Goal: Contribute content: Add original content to the website for others to see

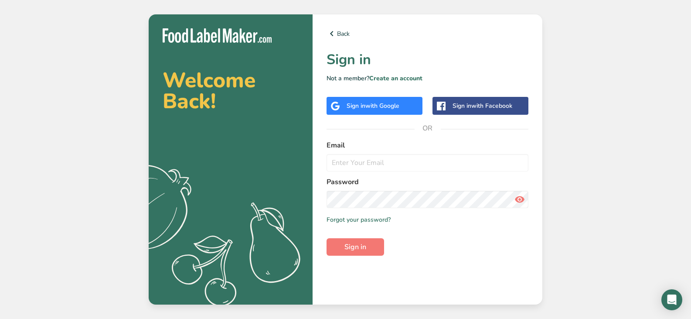
click at [383, 108] on span "with Google" at bounding box center [382, 106] width 34 height 8
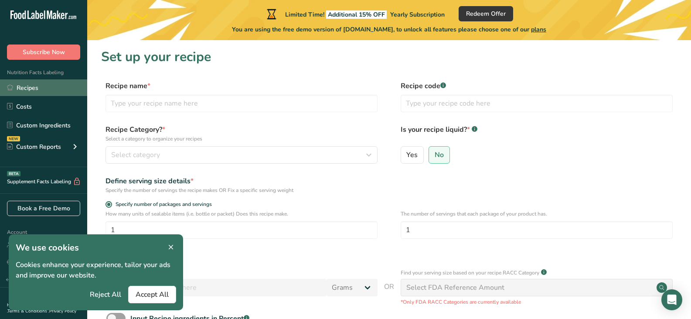
click at [48, 81] on link "Recipes" at bounding box center [43, 87] width 87 height 17
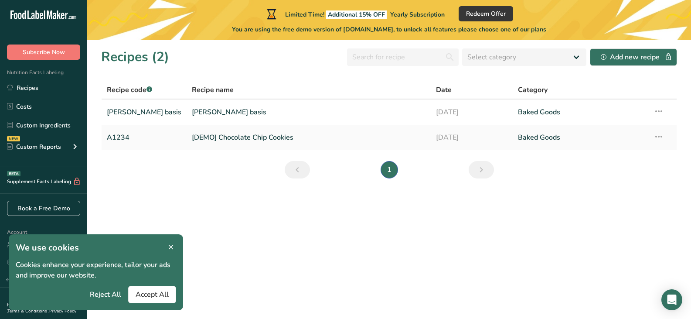
click at [170, 246] on icon at bounding box center [171, 247] width 8 height 12
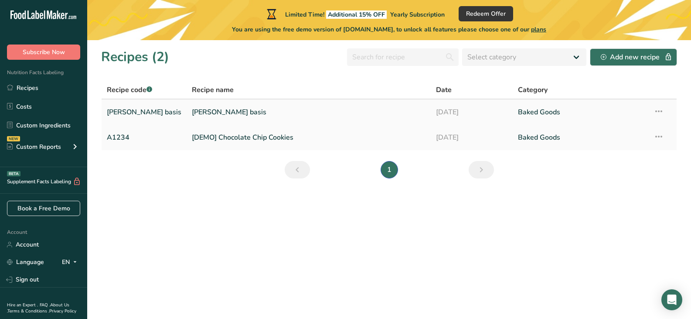
click at [207, 110] on link "[PERSON_NAME] basis" at bounding box center [309, 112] width 234 height 18
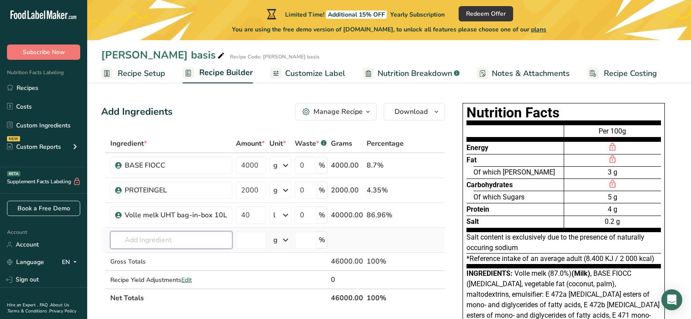
click at [135, 243] on input "text" at bounding box center [171, 239] width 122 height 17
type input "d"
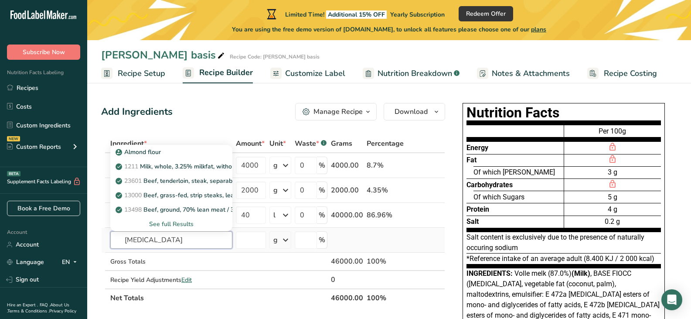
type input "[MEDICAL_DATA]"
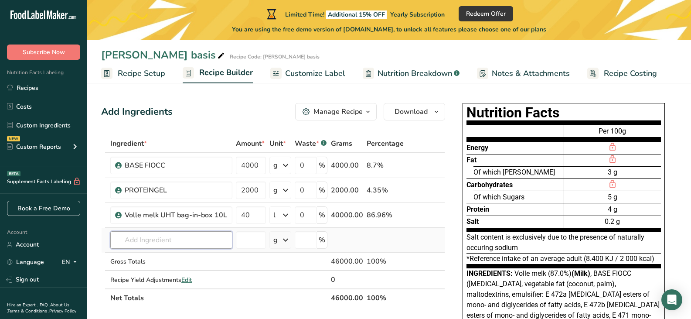
click at [135, 239] on input "text" at bounding box center [171, 239] width 122 height 17
type input "Dex"
click at [171, 269] on div "Add your own ingredient" at bounding box center [171, 271] width 108 height 9
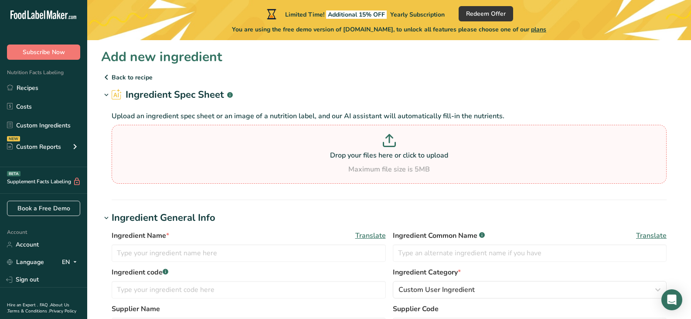
click at [381, 157] on p "Drop your files here or click to upload" at bounding box center [389, 155] width 551 height 10
click at [381, 157] on input "Drop your files here or click to upload Maximum file size is 5MB" at bounding box center [389, 154] width 555 height 59
type input "C:\fakepath\Dextrose.pdf"
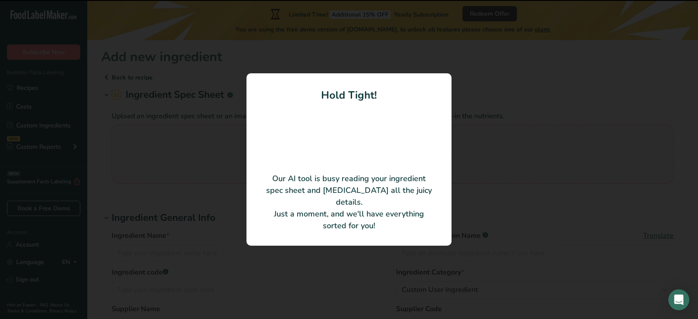
type input "[MEDICAL_DATA]"
type input "Ranson NV"
type input "00006483"
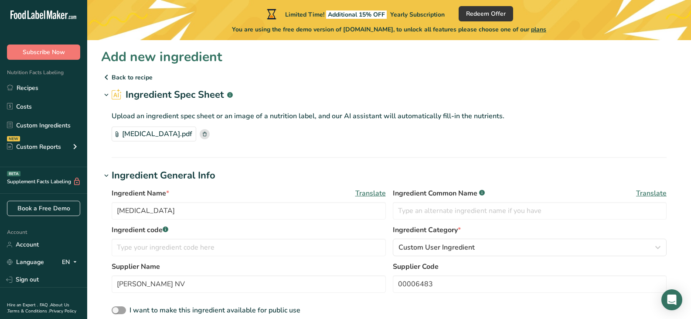
click at [372, 130] on div "[MEDICAL_DATA].pdf" at bounding box center [389, 133] width 555 height 15
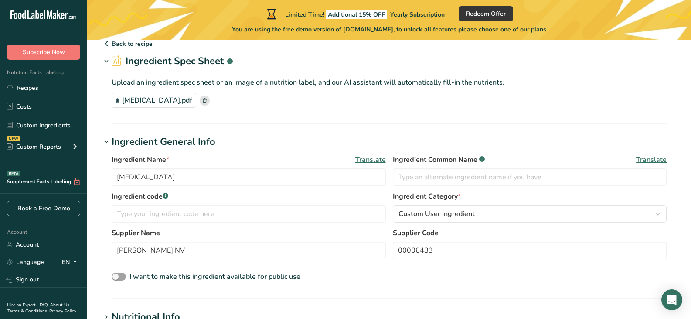
scroll to position [35, 0]
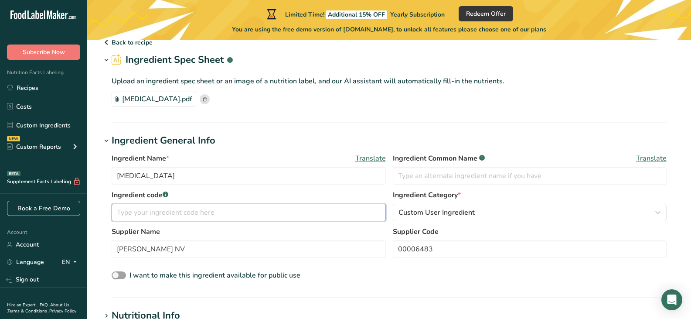
click at [278, 215] on input "text" at bounding box center [249, 212] width 274 height 17
type input "[MEDICAL_DATA]"
click at [205, 252] on input "Ranson NV" at bounding box center [249, 248] width 274 height 17
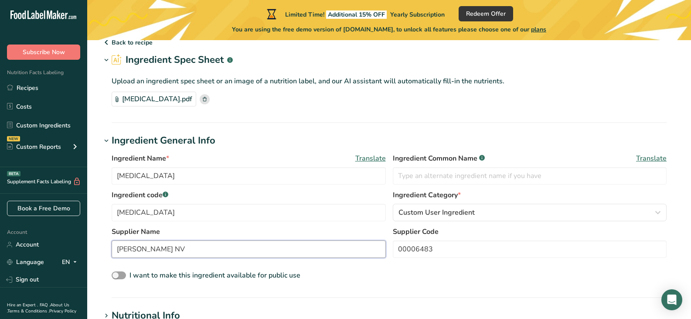
click at [205, 252] on input "Ranson NV" at bounding box center [249, 248] width 274 height 17
type input "R"
type input "[PERSON_NAME]"
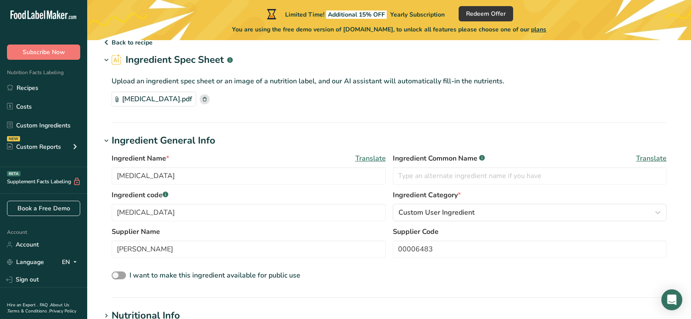
click at [511, 274] on div "I want to make this ingredient available for public use" at bounding box center [389, 275] width 555 height 11
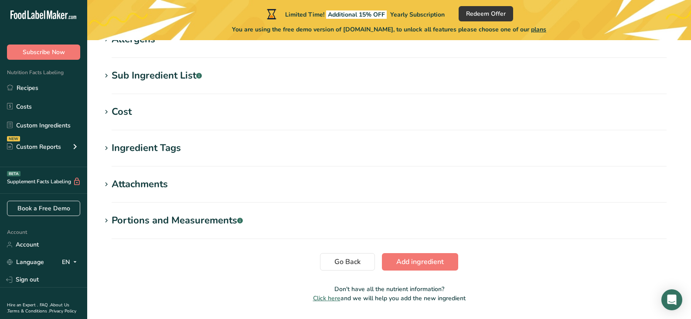
scroll to position [373, 0]
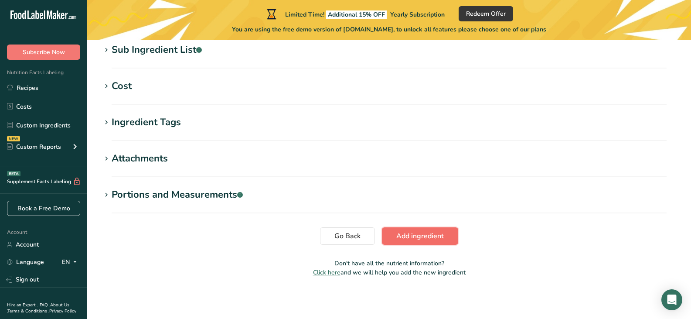
click at [429, 238] on span "Add ingredient" at bounding box center [420, 236] width 48 height 10
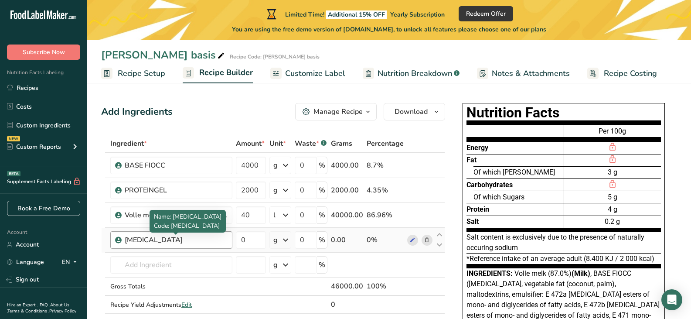
click at [129, 237] on div "[MEDICAL_DATA]" at bounding box center [176, 240] width 102 height 10
click at [146, 240] on div "[MEDICAL_DATA]" at bounding box center [176, 240] width 102 height 10
click at [409, 244] on span at bounding box center [412, 240] width 10 height 10
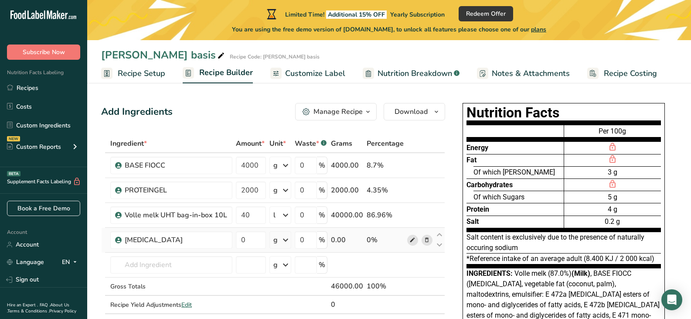
click at [415, 242] on icon at bounding box center [412, 239] width 6 height 9
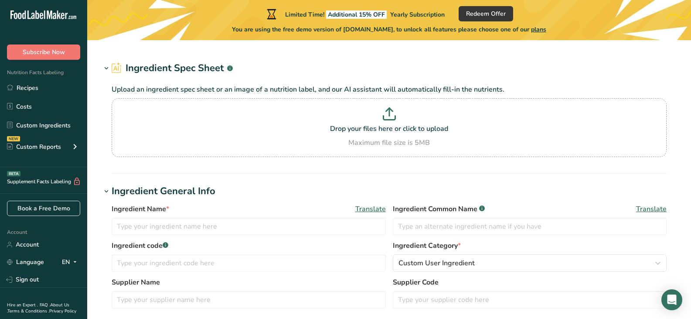
type input "[MEDICAL_DATA]"
type input "[PERSON_NAME]"
type input "00006483"
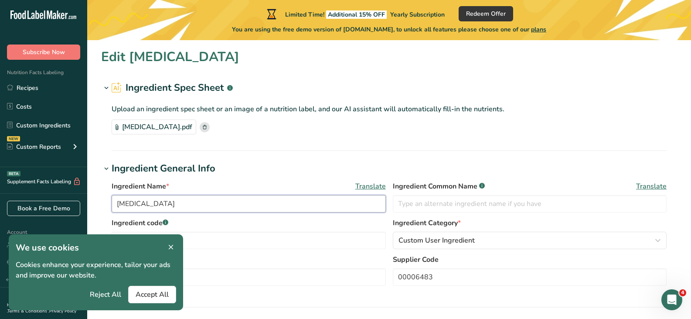
click at [124, 204] on input "dextrose" at bounding box center [249, 203] width 274 height 17
type input "Dextrose"
click at [172, 245] on icon at bounding box center [171, 247] width 8 height 12
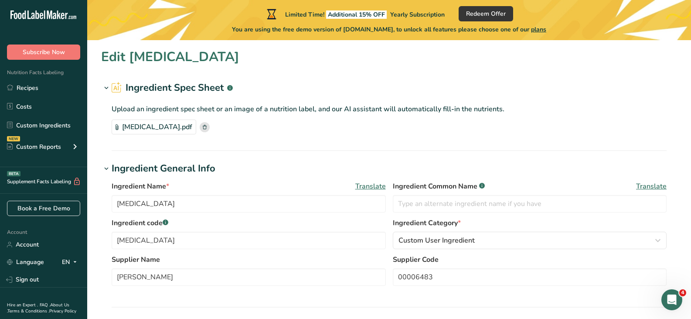
click at [305, 170] on h1 "Ingredient General Info" at bounding box center [389, 168] width 576 height 14
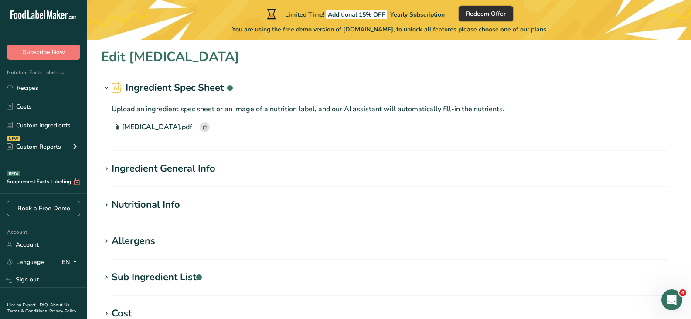
click at [485, 19] on button "Redeem Offer" at bounding box center [486, 13] width 54 height 15
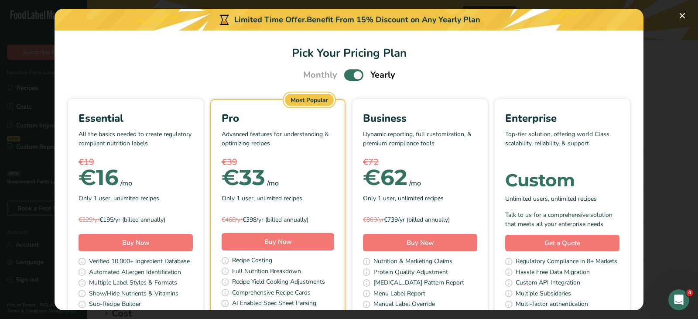
click at [573, 104] on div "Essential All the basics needed to create regulatory compliant nutrition labels…" at bounding box center [349, 213] width 568 height 229
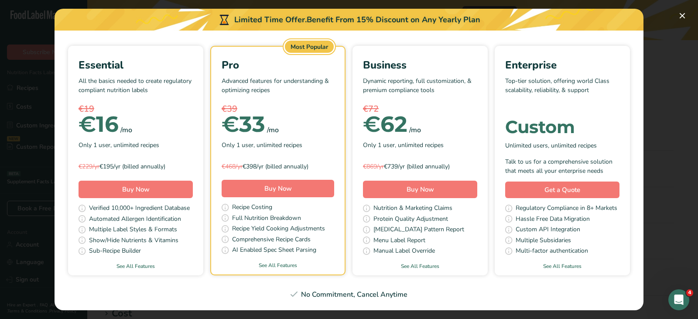
scroll to position [121, 0]
click at [195, 262] on link "See All Features" at bounding box center [135, 266] width 135 height 8
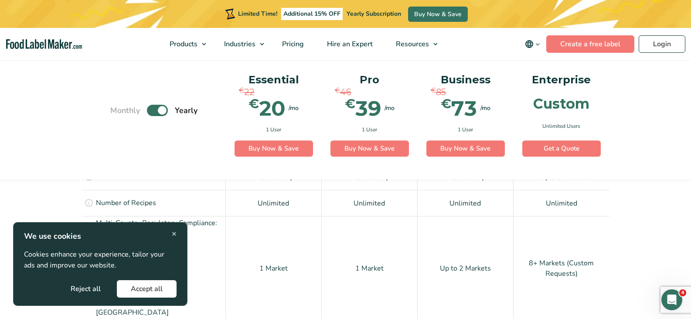
scroll to position [704, 0]
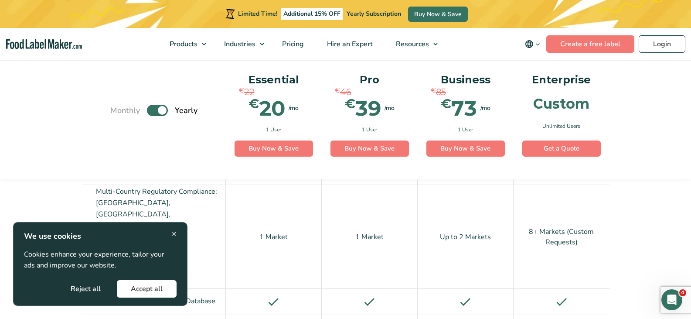
click at [175, 231] on span "×" at bounding box center [174, 234] width 5 height 12
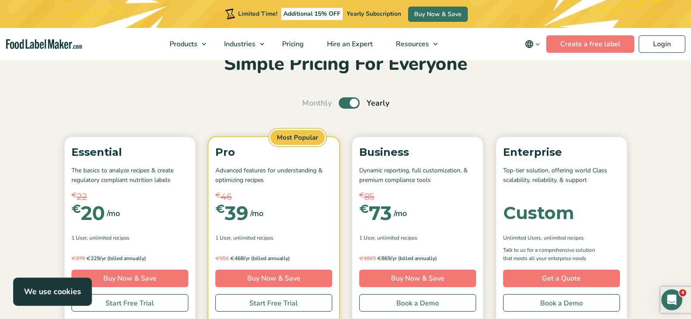
scroll to position [69, 0]
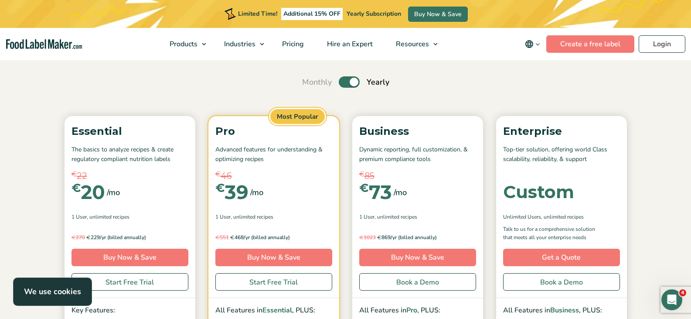
click at [353, 83] on label "Toggle" at bounding box center [349, 81] width 21 height 11
click at [310, 83] on input "Toggle" at bounding box center [307, 82] width 6 height 6
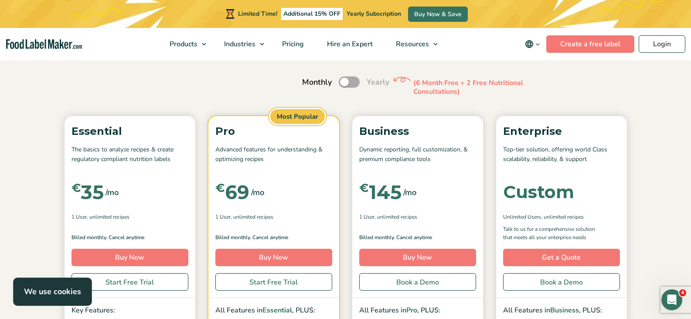
click at [353, 83] on label "Toggle" at bounding box center [349, 81] width 21 height 11
click at [310, 83] on input "Toggle" at bounding box center [307, 82] width 6 height 6
checkbox input "true"
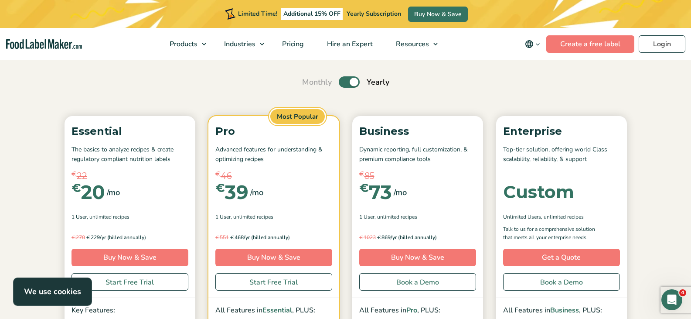
click at [665, 112] on section "Simple Pricing For Everyone Monthly Toggle Yearly (6 Month Free + 2 Free Nutrit…" at bounding box center [345, 253] width 691 height 527
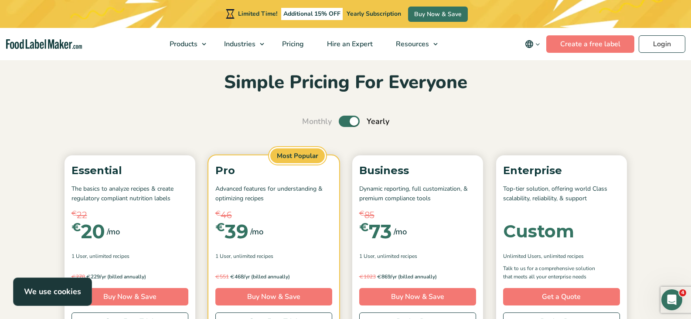
scroll to position [0, 0]
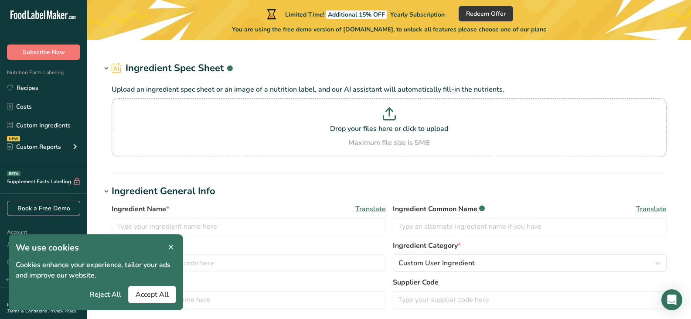
type input "[MEDICAL_DATA]"
type input "[PERSON_NAME]"
type input "00006483"
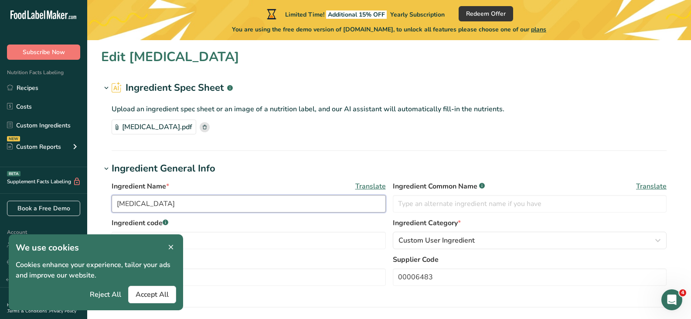
click at [123, 204] on input "[MEDICAL_DATA]" at bounding box center [249, 203] width 274 height 17
type input "[MEDICAL_DATA]"
click at [170, 245] on icon at bounding box center [171, 247] width 8 height 12
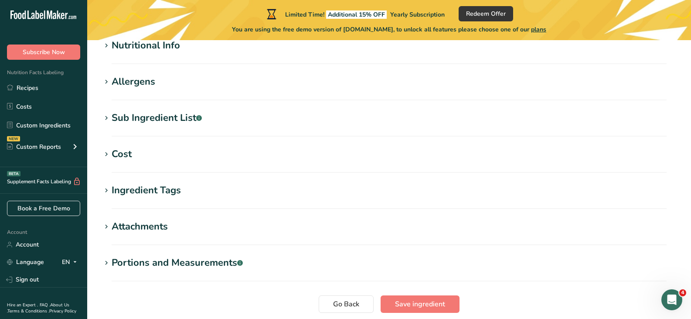
scroll to position [303, 0]
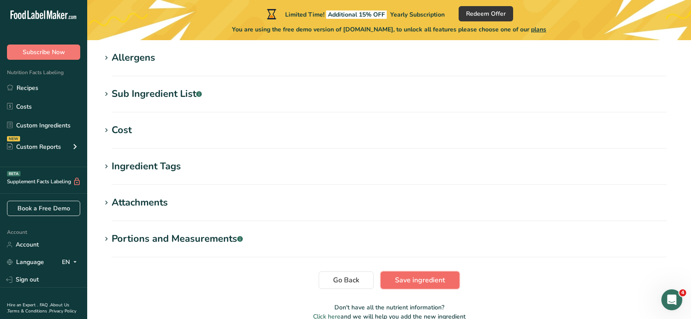
click at [419, 282] on span "Save ingredient" at bounding box center [420, 280] width 50 height 10
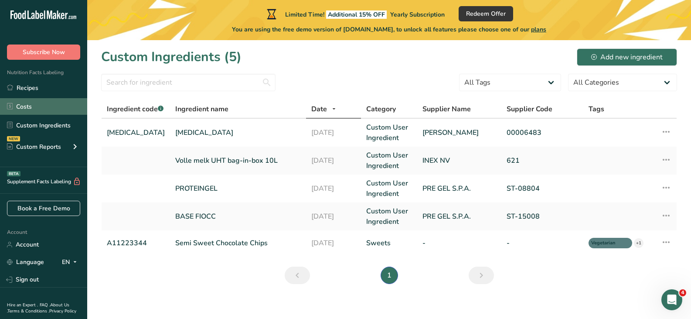
click at [36, 100] on link "Costs" at bounding box center [43, 106] width 87 height 17
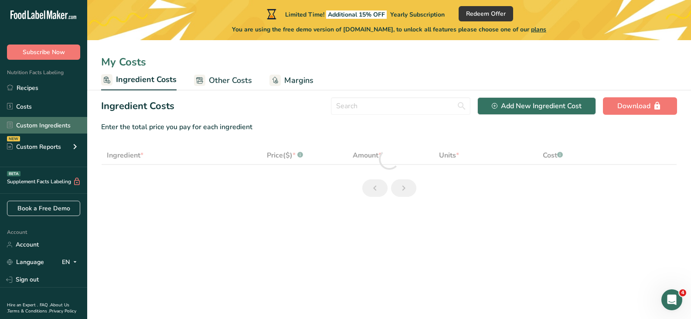
select select "1"
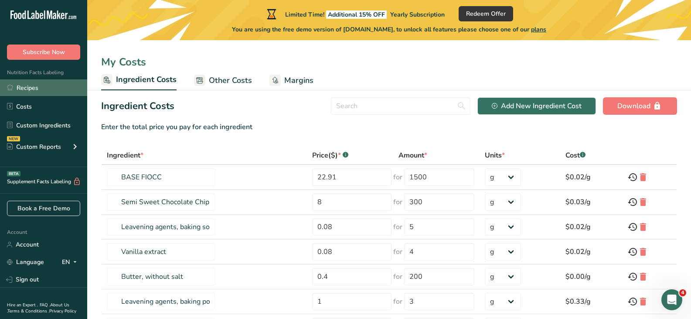
click at [29, 87] on link "Recipes" at bounding box center [43, 87] width 87 height 17
